Goal: Information Seeking & Learning: Check status

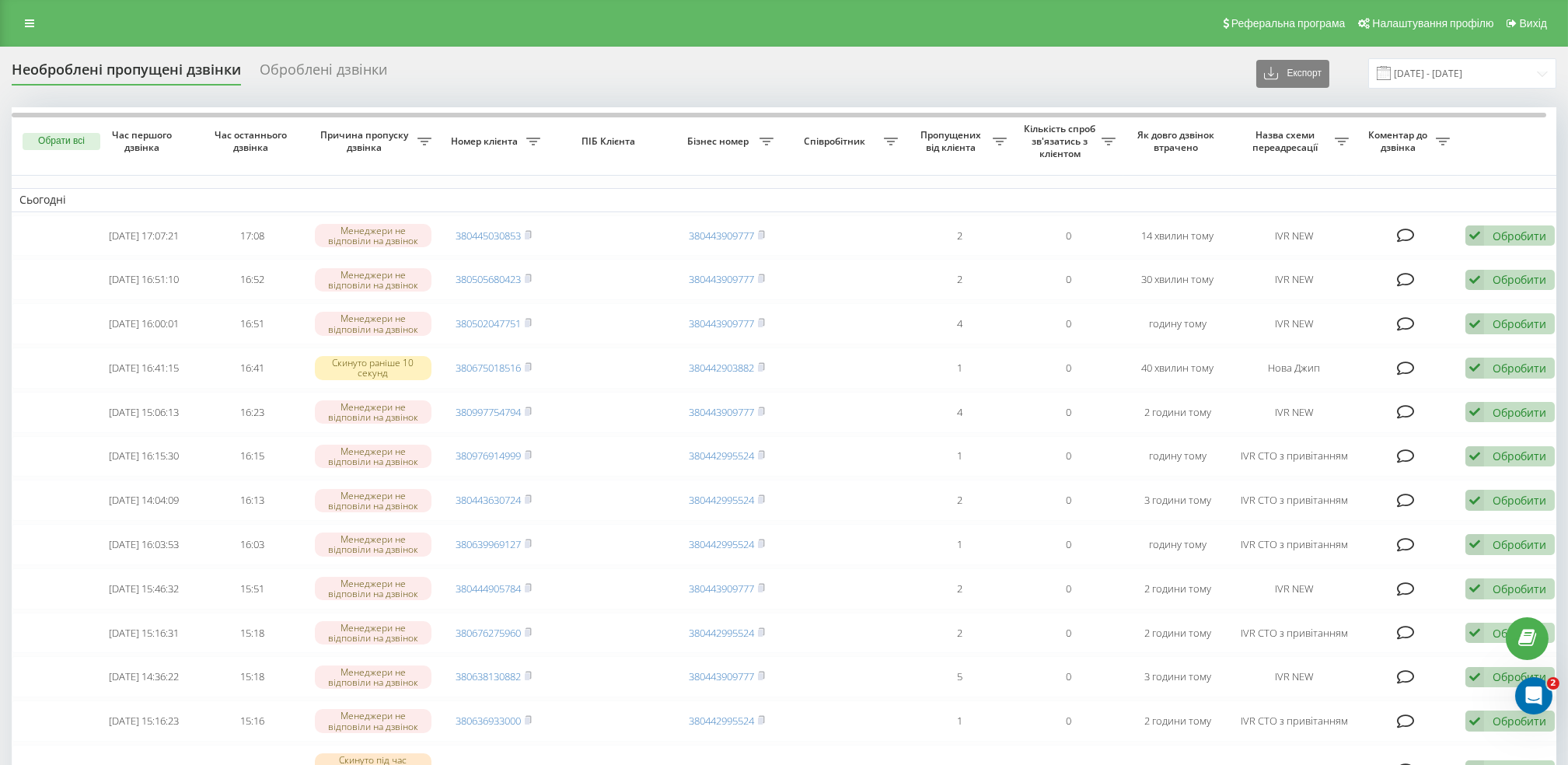
scroll to position [1, 0]
click at [27, 29] on link at bounding box center [29, 22] width 28 height 22
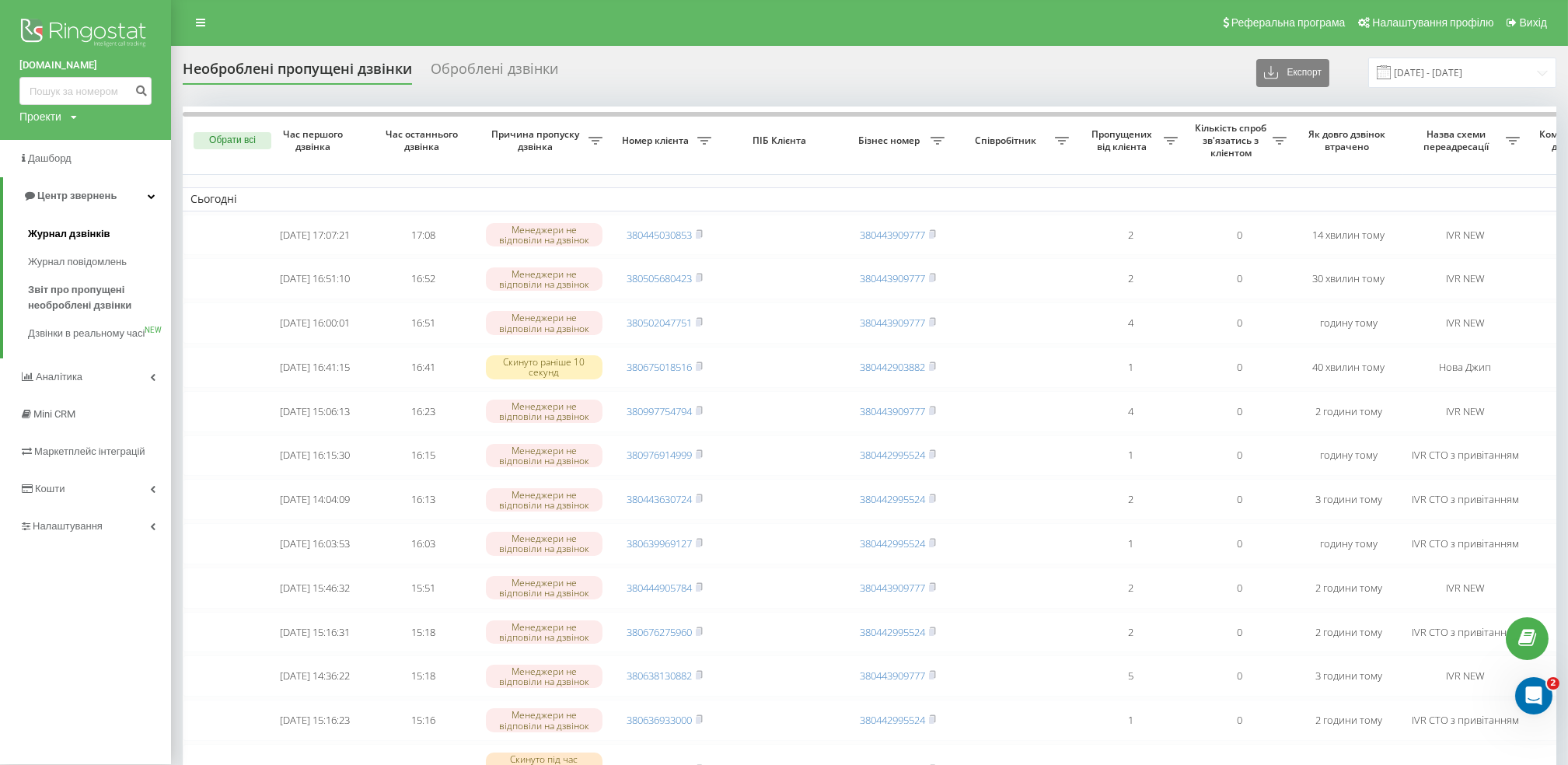
click at [103, 223] on link "Журнал дзвінків" at bounding box center [100, 234] width 143 height 28
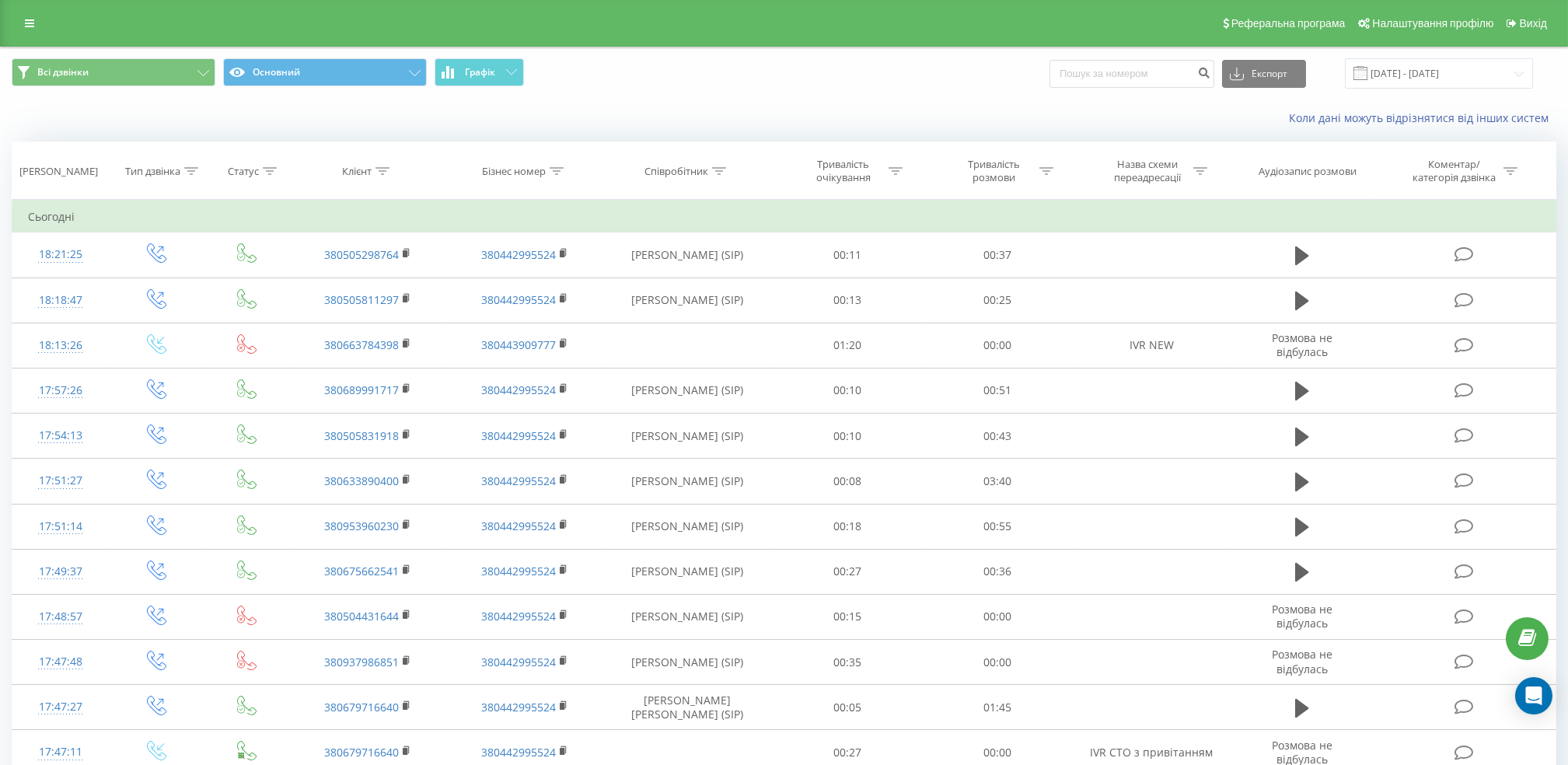
click at [1171, 68] on input at bounding box center [1132, 74] width 165 height 28
click at [1101, 70] on input "050-6401010" at bounding box center [1132, 74] width 165 height 28
type input "0506401010"
